Goal: Task Accomplishment & Management: Complete application form

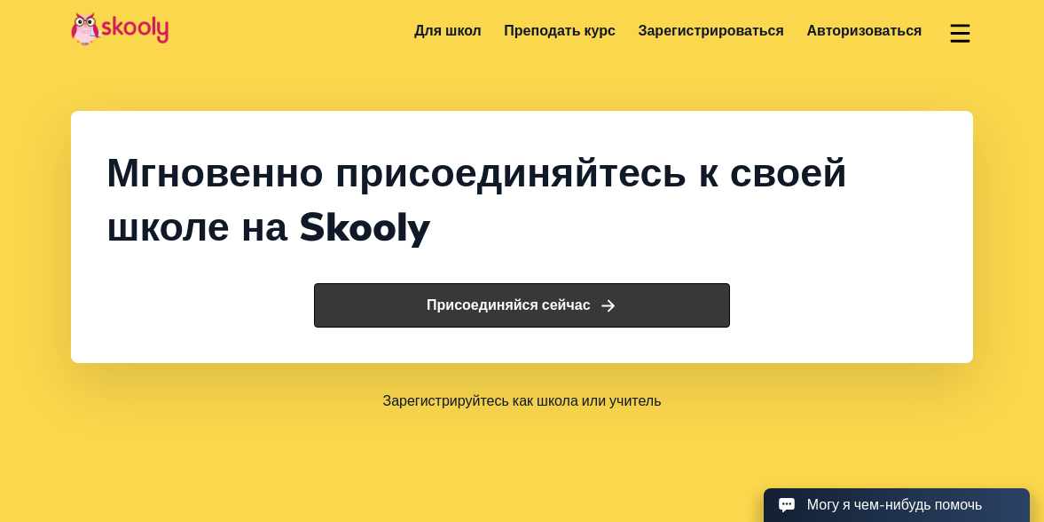
click at [526, 303] on button "Присоединяйся сейчас" at bounding box center [522, 305] width 416 height 44
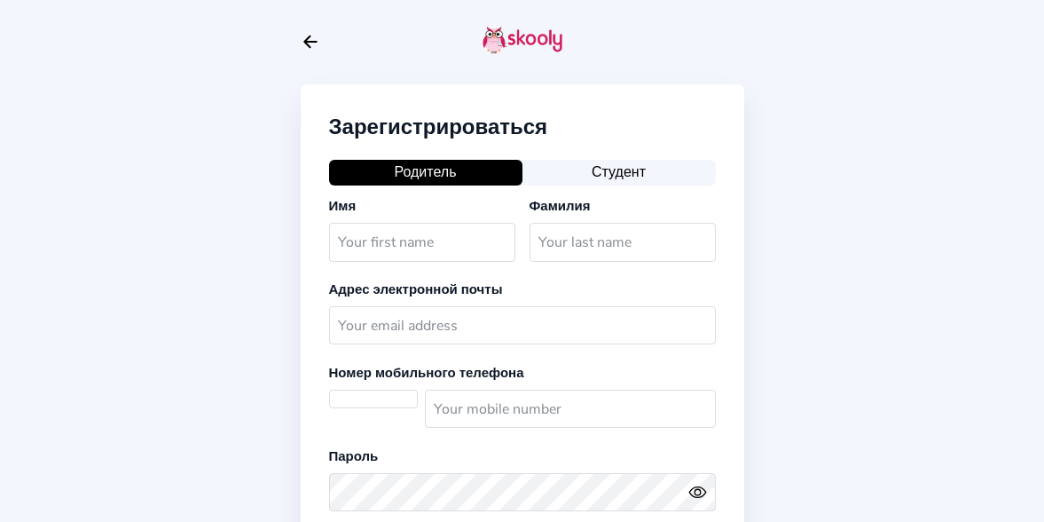
select select "DE"
type input "Cережа"
click at [625, 250] on input "text" at bounding box center [623, 242] width 186 height 38
click at [610, 176] on button "Студент" at bounding box center [619, 172] width 193 height 25
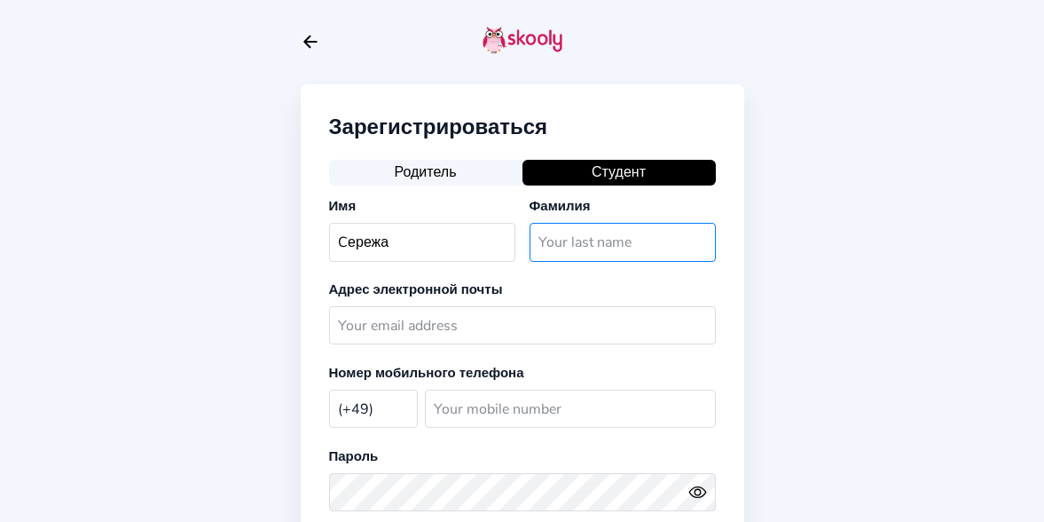
click at [615, 251] on input "text" at bounding box center [623, 242] width 186 height 38
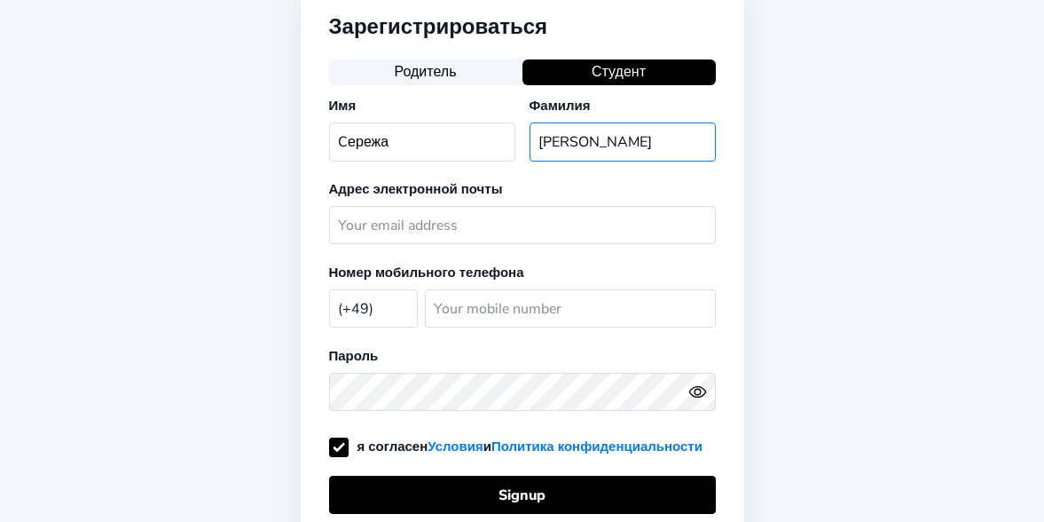
scroll to position [108, 0]
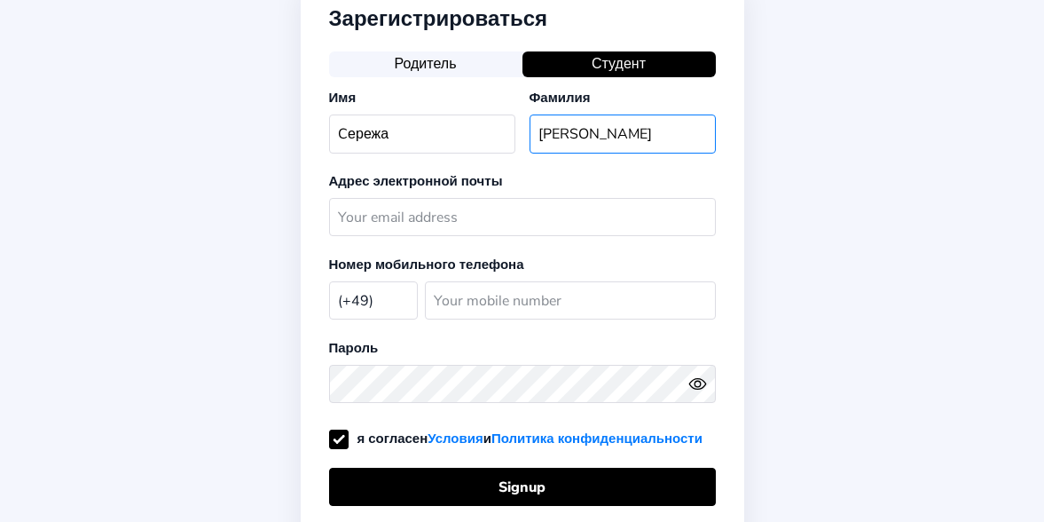
type input "Цуканов"
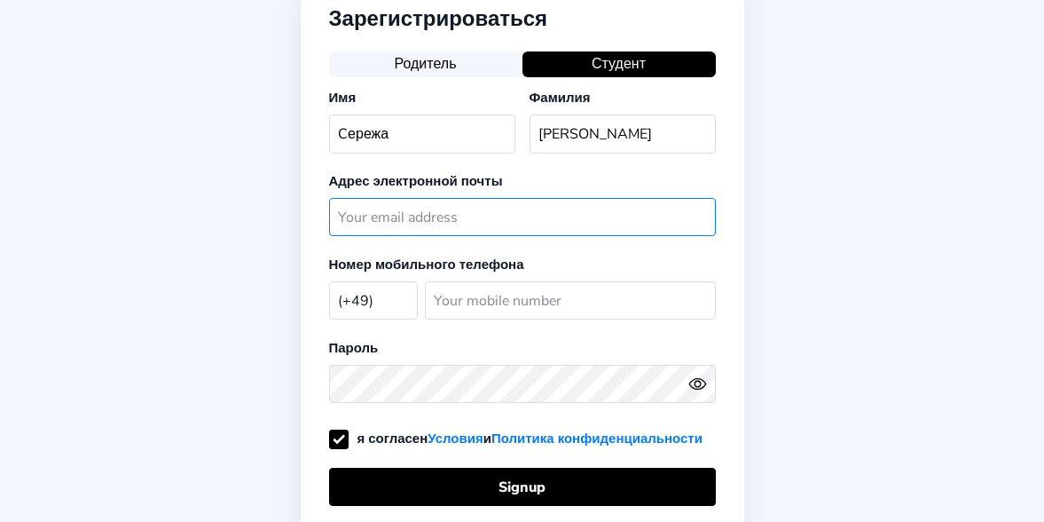
type input "г"
type input "uli.tsukanovva@icloud.com"
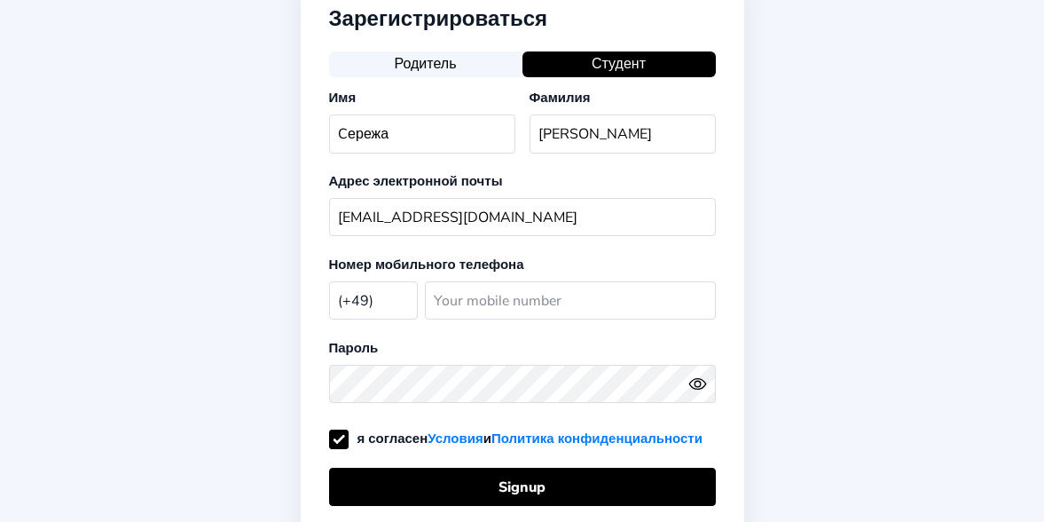
select select "RU"
click at [463, 303] on input "number" at bounding box center [570, 300] width 291 height 38
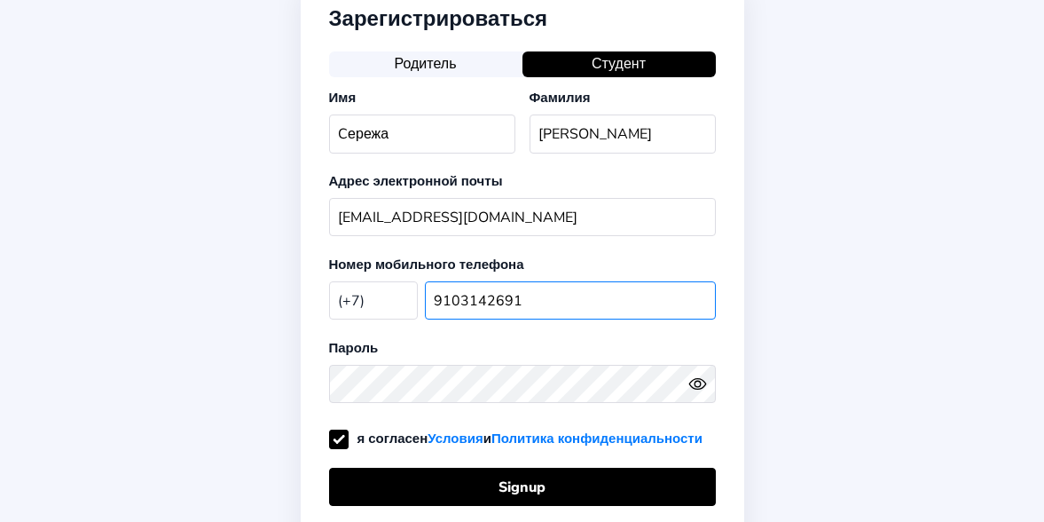
type input "9103142691"
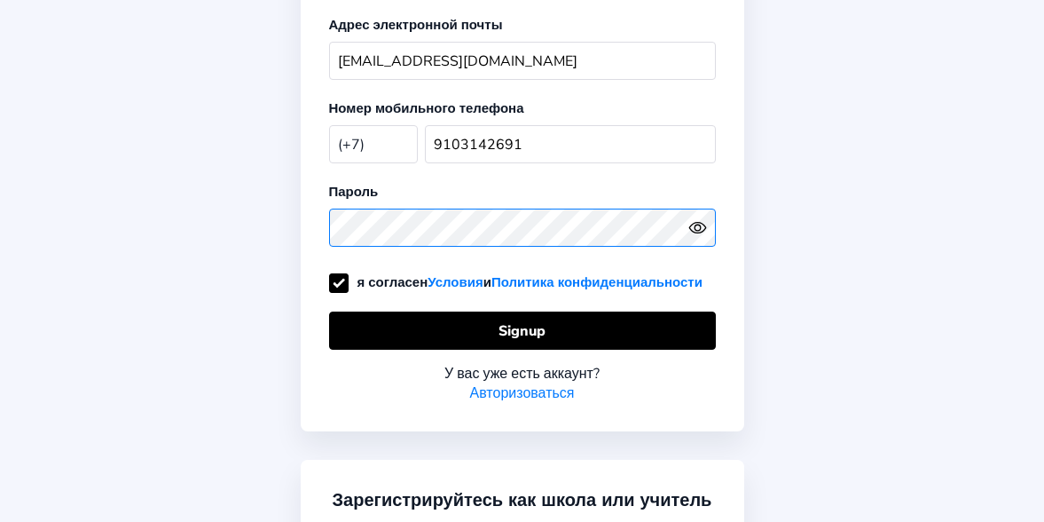
scroll to position [279, 0]
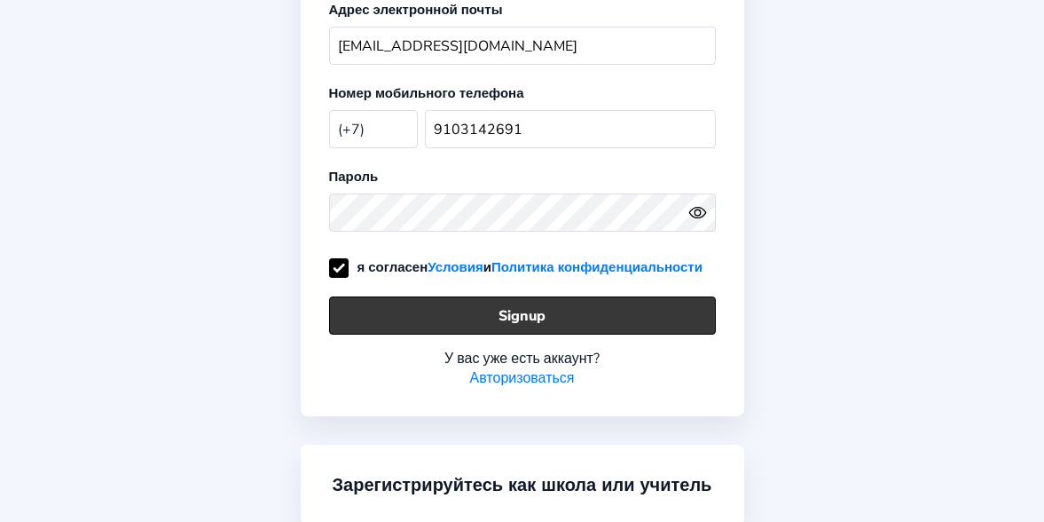
click at [505, 334] on button "Signup" at bounding box center [522, 315] width 387 height 38
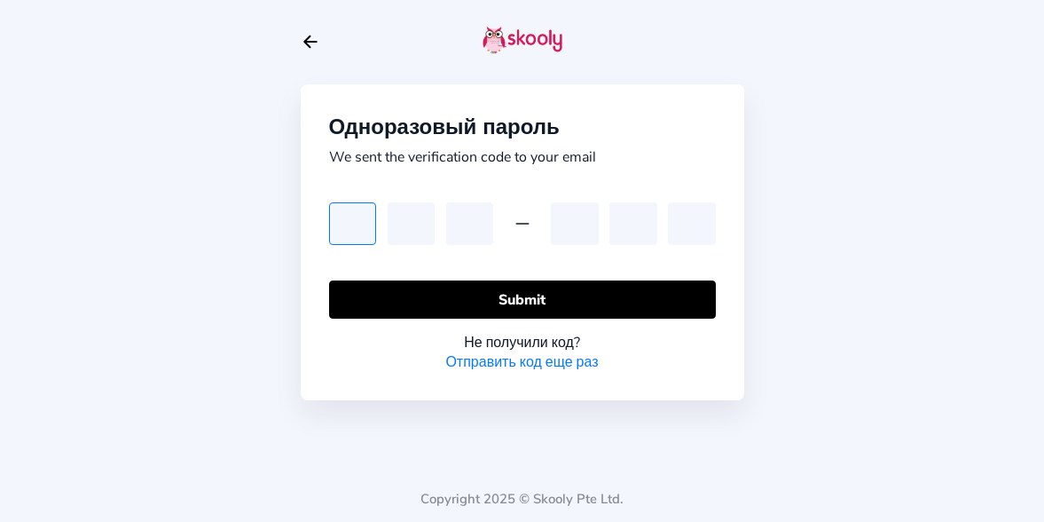
type input "1"
type input "5"
type input "4"
type input "6"
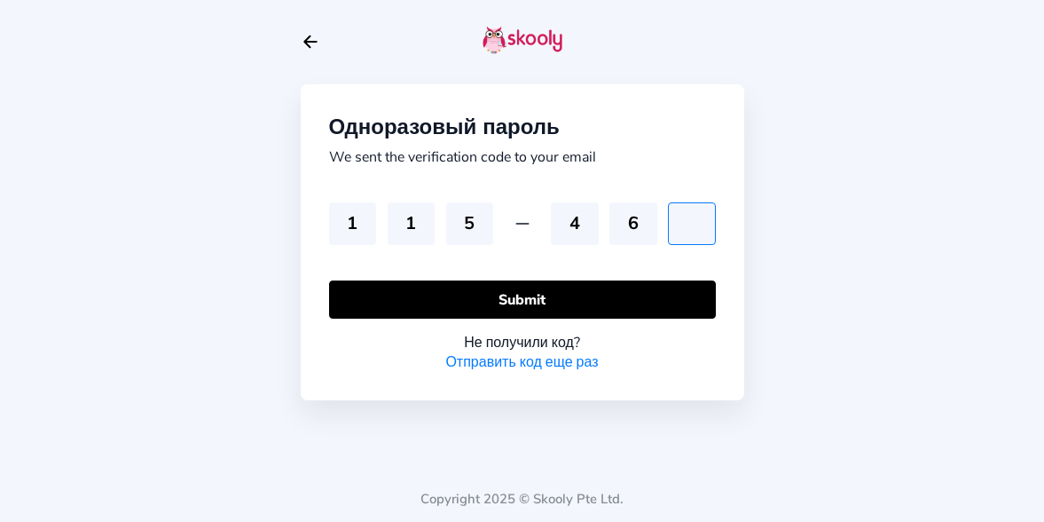
type input "5"
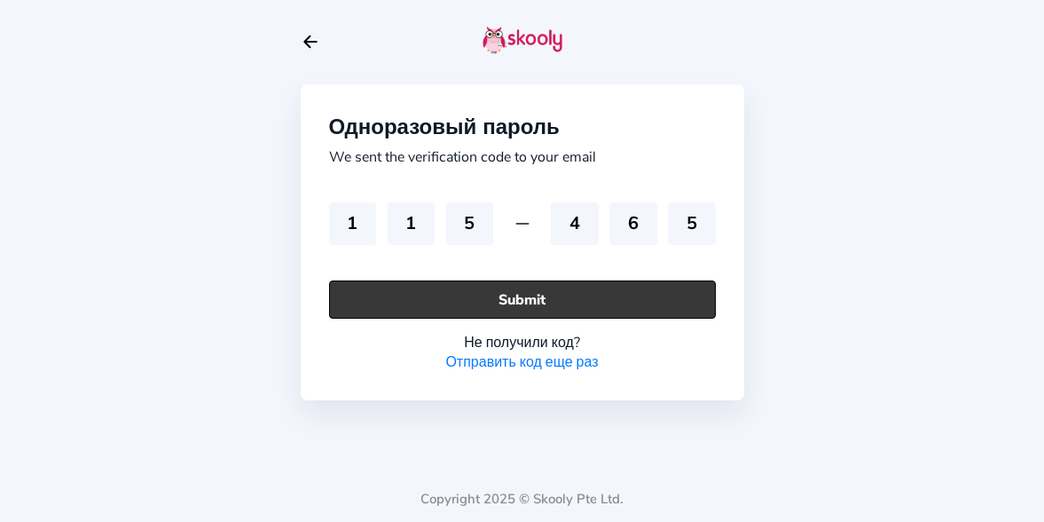
click at [533, 292] on button "Submit" at bounding box center [522, 299] width 387 height 38
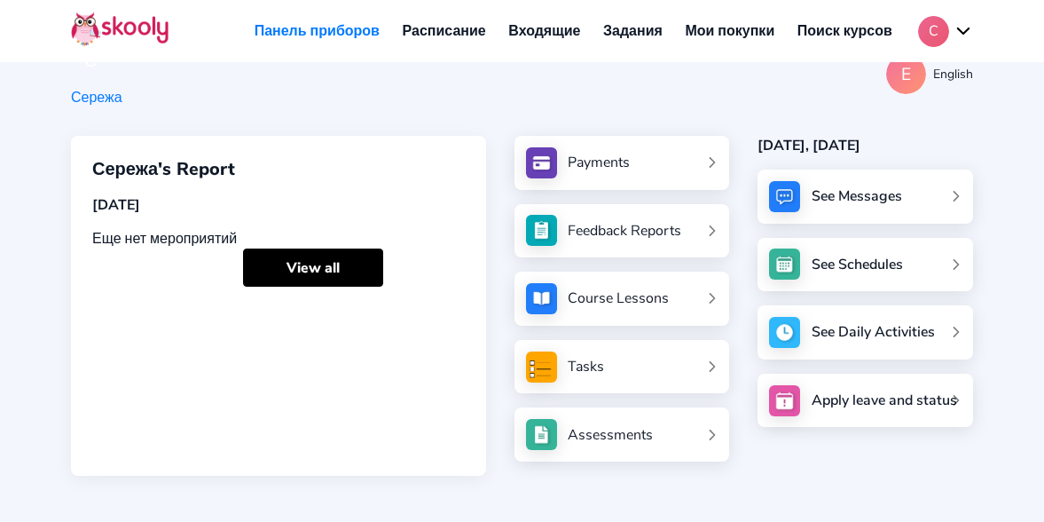
scroll to position [77, 0]
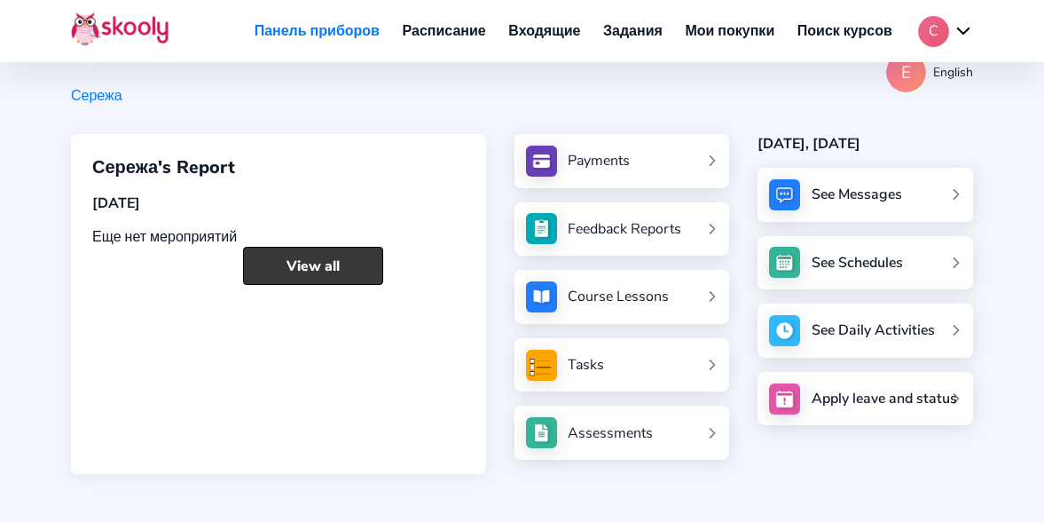
click at [339, 262] on link "View all" at bounding box center [313, 266] width 140 height 38
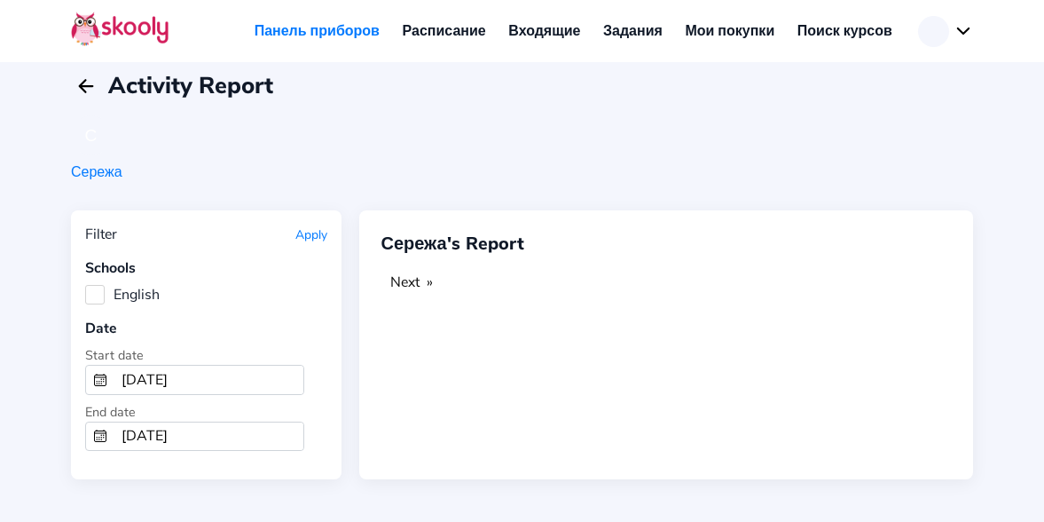
scroll to position [15, 0]
click at [97, 293] on label "English" at bounding box center [122, 295] width 75 height 20
click at [85, 285] on input "English" at bounding box center [85, 285] width 0 height 0
click at [144, 440] on input "8/15/2025" at bounding box center [208, 436] width 189 height 28
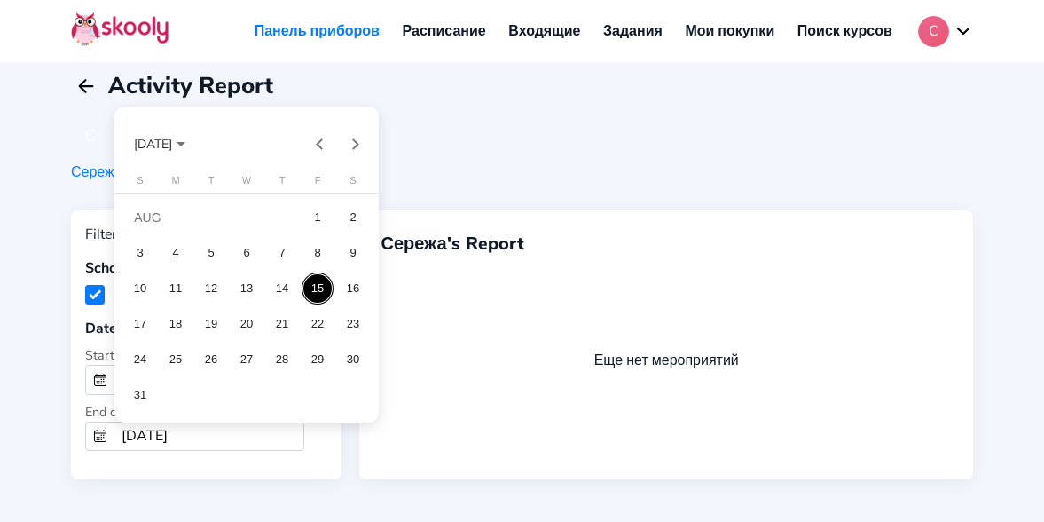
click at [149, 433] on div at bounding box center [522, 261] width 1044 height 522
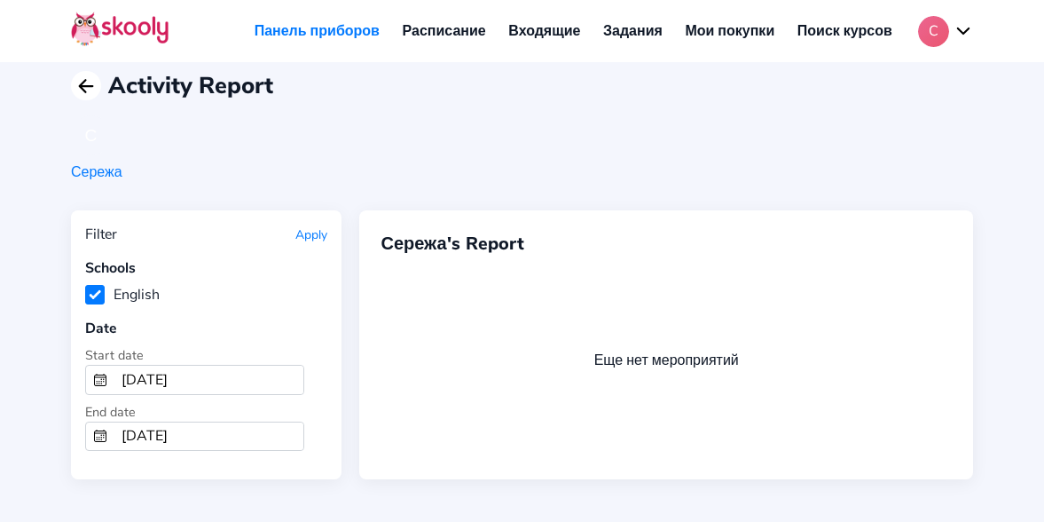
click at [88, 86] on icon "arrow back outline" at bounding box center [85, 86] width 13 height 12
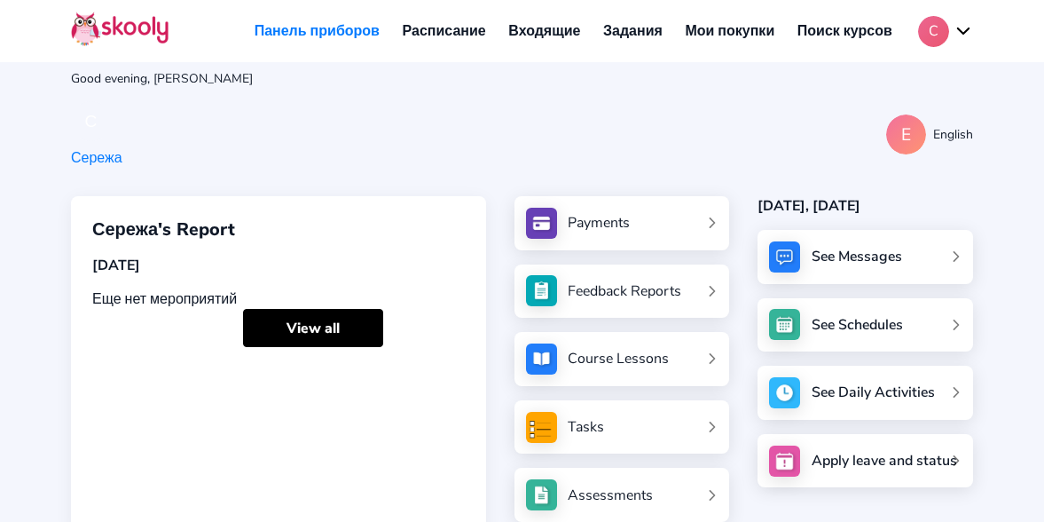
click at [457, 35] on link "Расписание" at bounding box center [444, 31] width 106 height 28
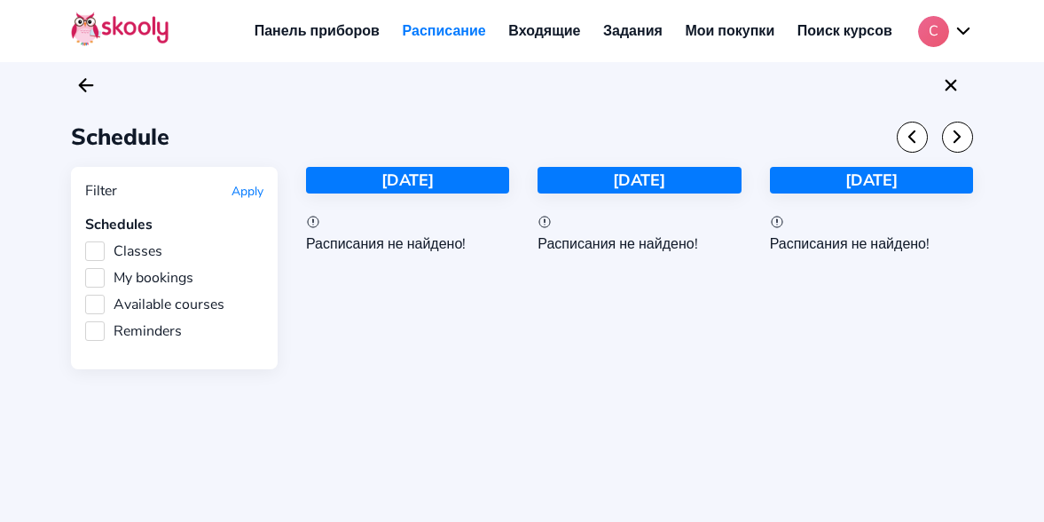
click at [322, 23] on link "Панель приборов" at bounding box center [317, 31] width 148 height 28
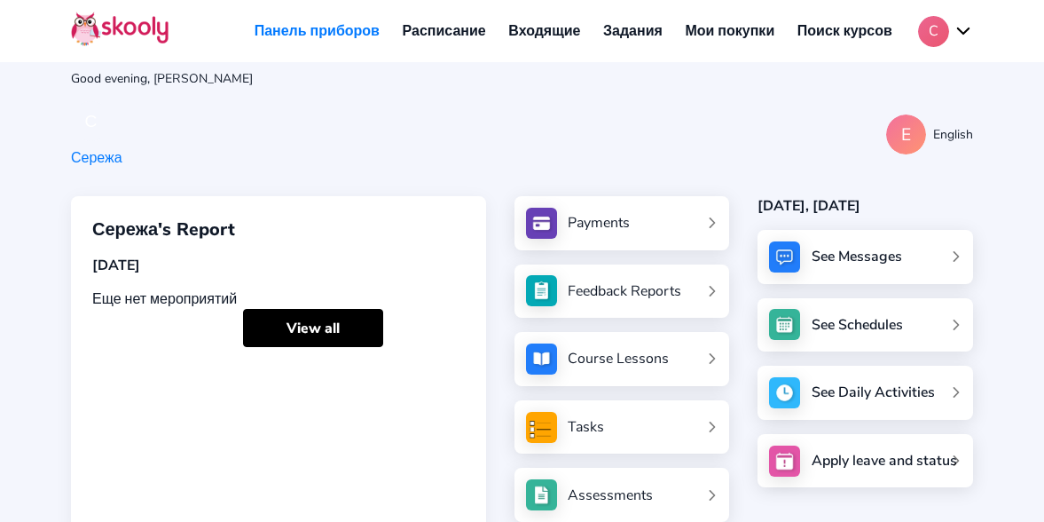
click at [654, 226] on link "Payments" at bounding box center [622, 223] width 193 height 31
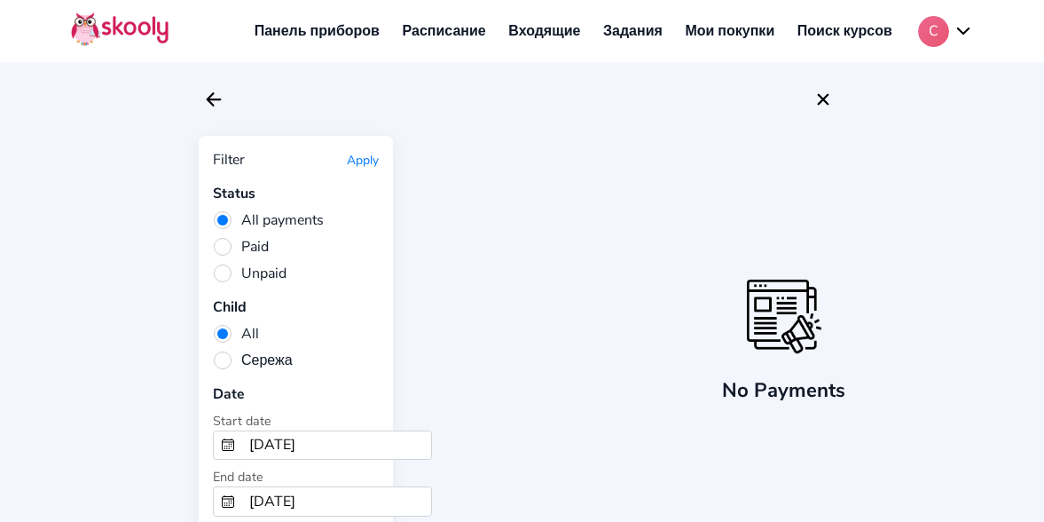
click at [263, 248] on span "Paid" at bounding box center [241, 247] width 56 height 20
click at [0, 0] on input "Paid" at bounding box center [0, 0] width 0 height 0
click at [271, 365] on span "Сережа" at bounding box center [253, 360] width 80 height 20
click at [0, 0] on input "Сережа" at bounding box center [0, 0] width 0 height 0
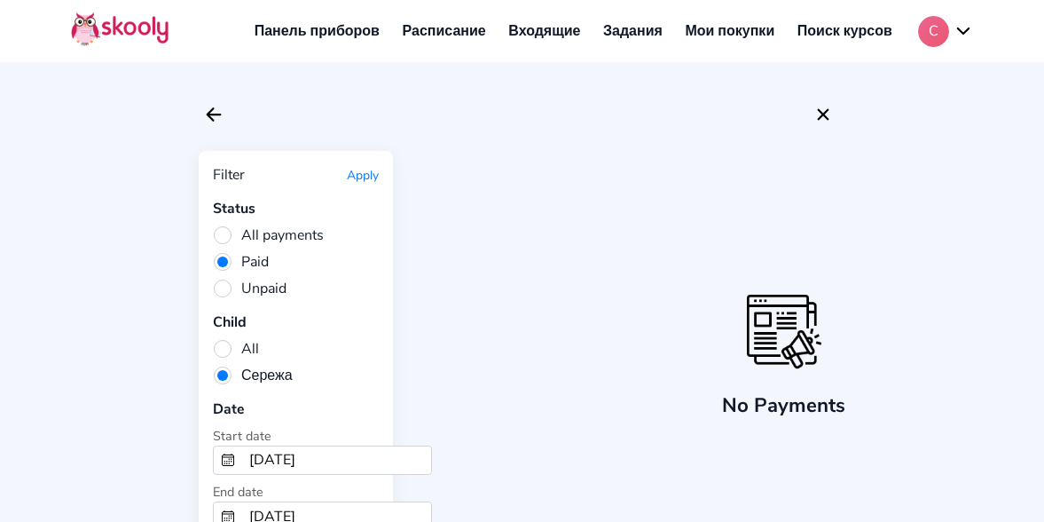
click at [411, 36] on link "Расписание" at bounding box center [444, 31] width 106 height 28
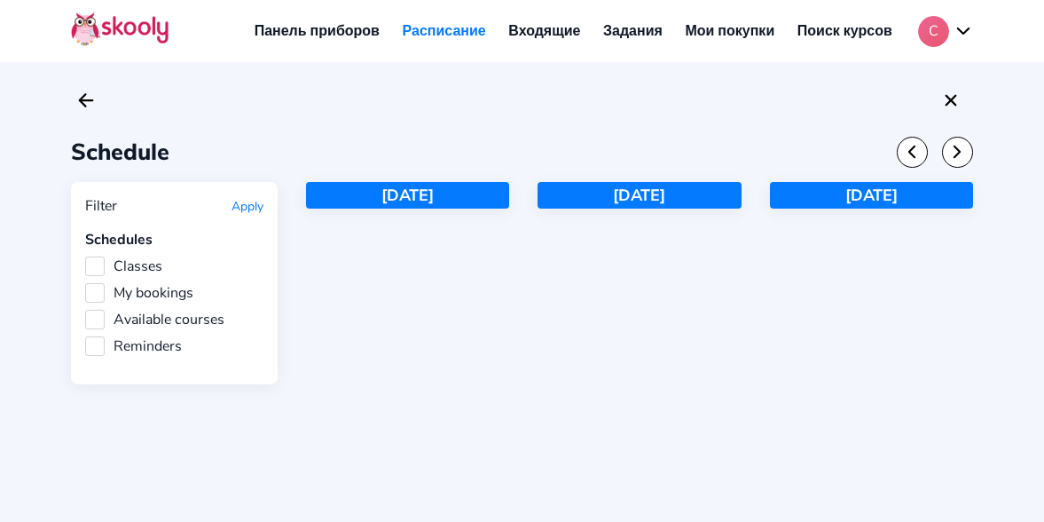
click at [399, 197] on div "Today" at bounding box center [407, 195] width 203 height 27
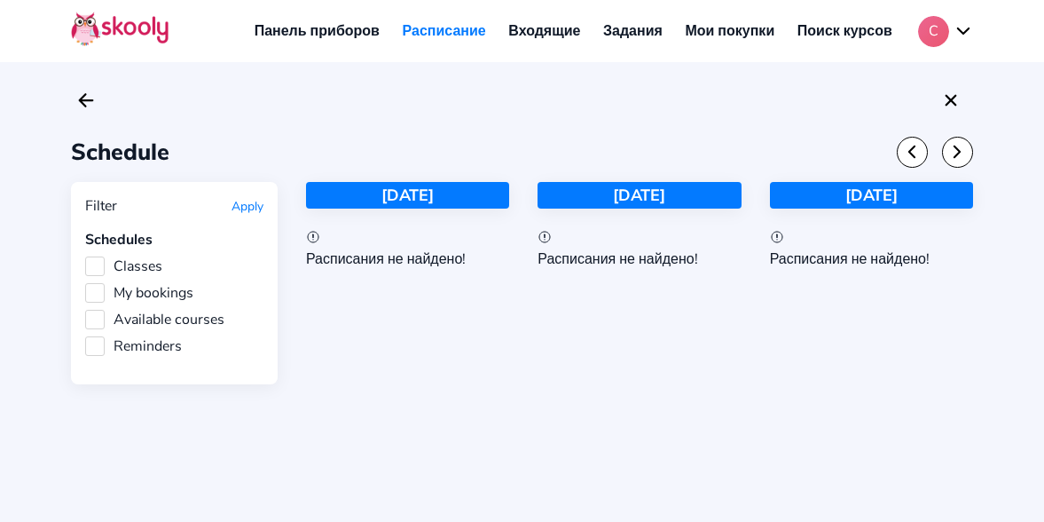
click at [417, 255] on div "Расписания не найдено!" at bounding box center [407, 259] width 203 height 20
click at [660, 187] on div "Tomorrow" at bounding box center [639, 195] width 203 height 27
click at [559, 34] on link "Входящие" at bounding box center [544, 31] width 95 height 28
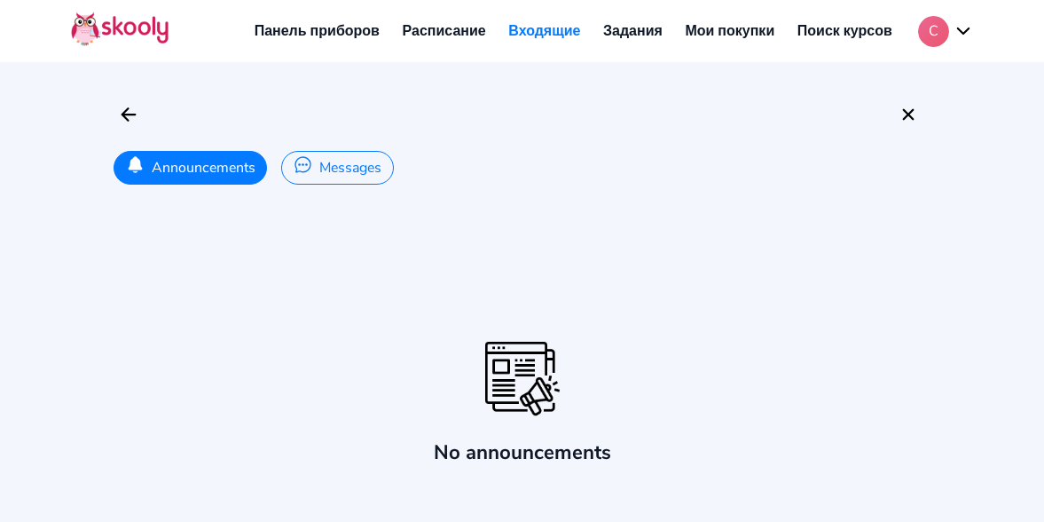
click at [620, 37] on link "Задания" at bounding box center [633, 31] width 82 height 28
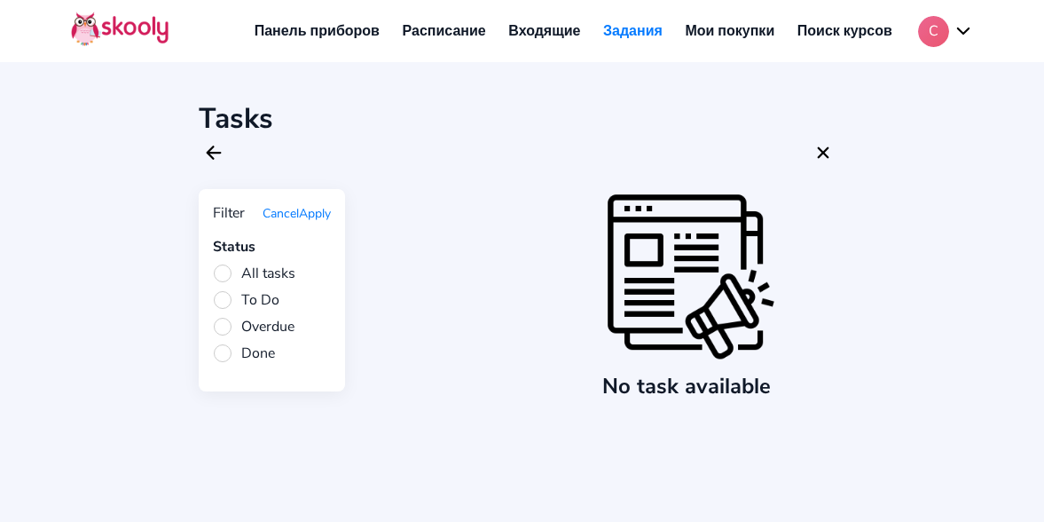
click at [714, 31] on link "Мои покупки" at bounding box center [730, 31] width 112 height 28
